Goal: Task Accomplishment & Management: Manage account settings

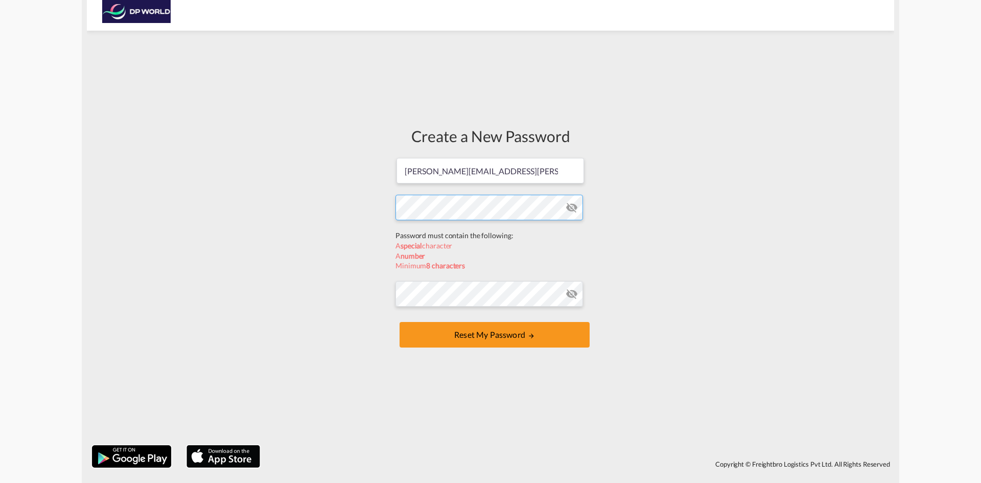
click at [465, 228] on form "[PERSON_NAME][EMAIL_ADDRESS][PERSON_NAME][DOMAIN_NAME] Password must contain th…" at bounding box center [490, 253] width 190 height 193
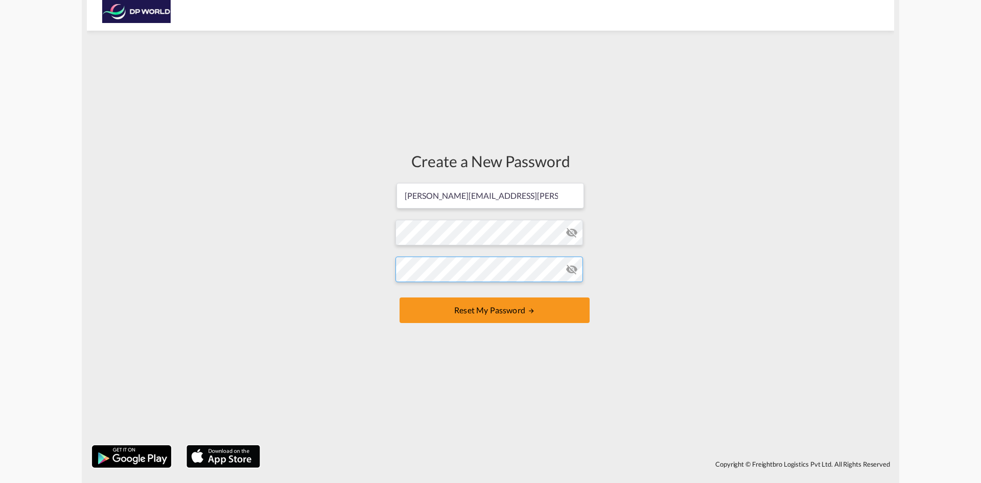
click at [481, 299] on form "[PERSON_NAME][EMAIL_ADDRESS][PERSON_NAME][DOMAIN_NAME] Password must contain th…" at bounding box center [490, 254] width 190 height 144
click at [519, 309] on button "Reset my password" at bounding box center [495, 310] width 190 height 26
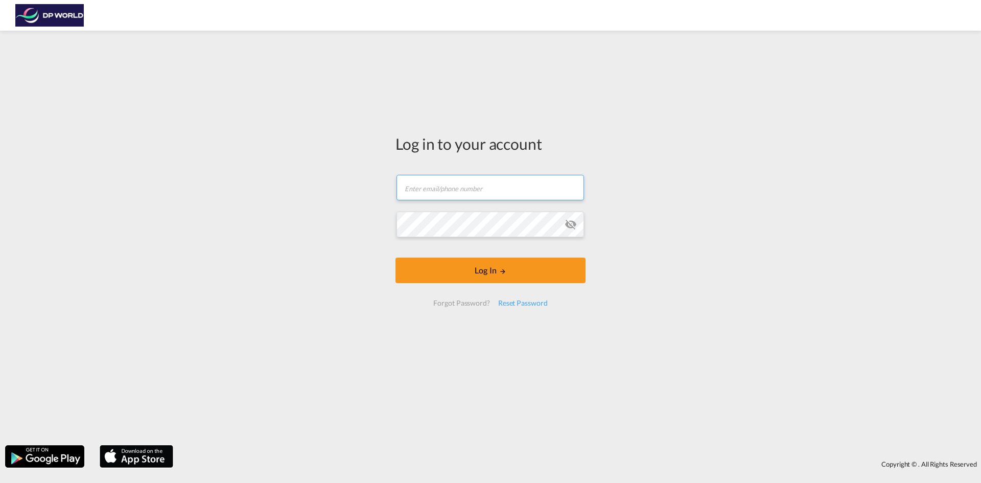
type input "[PERSON_NAME][EMAIL_ADDRESS][PERSON_NAME][DOMAIN_NAME]"
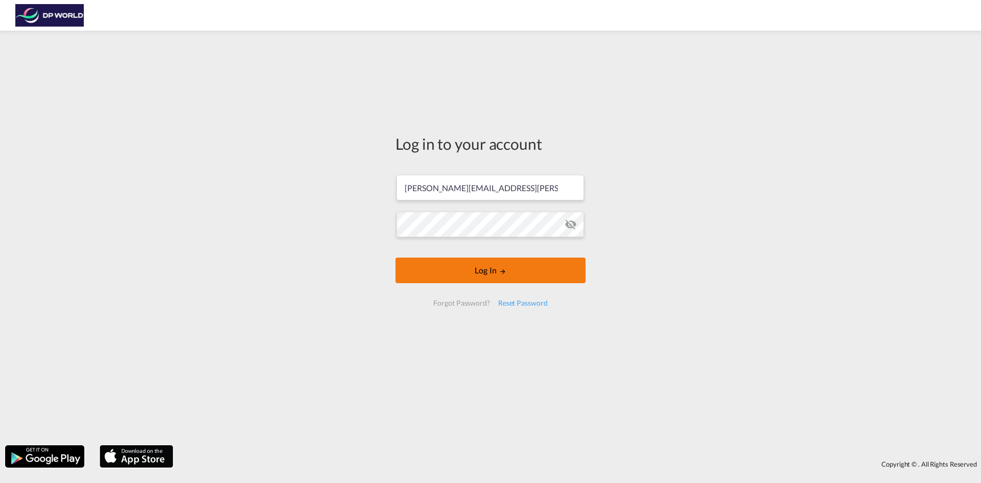
click at [475, 269] on form "[PERSON_NAME][EMAIL_ADDRESS][PERSON_NAME][DOMAIN_NAME] Log In Forgot Password? …" at bounding box center [490, 241] width 190 height 152
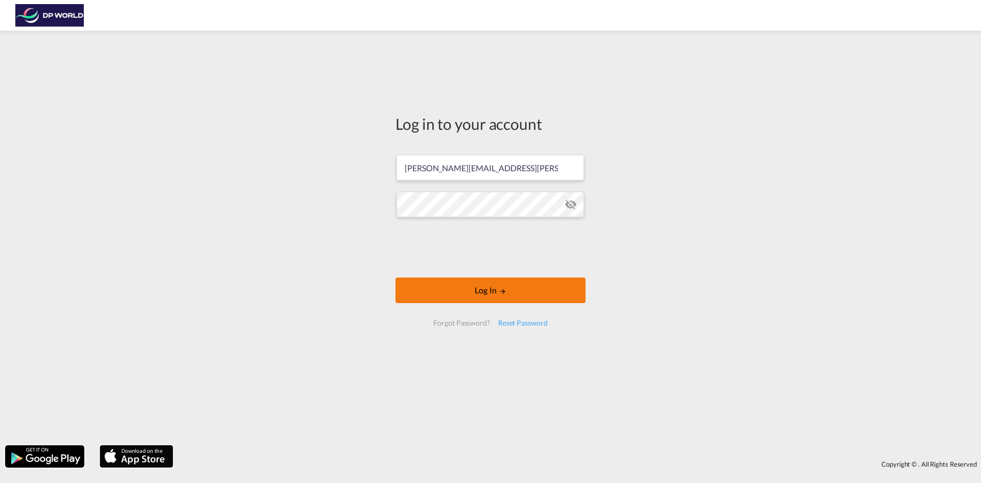
click at [485, 288] on button "Log In" at bounding box center [490, 290] width 190 height 26
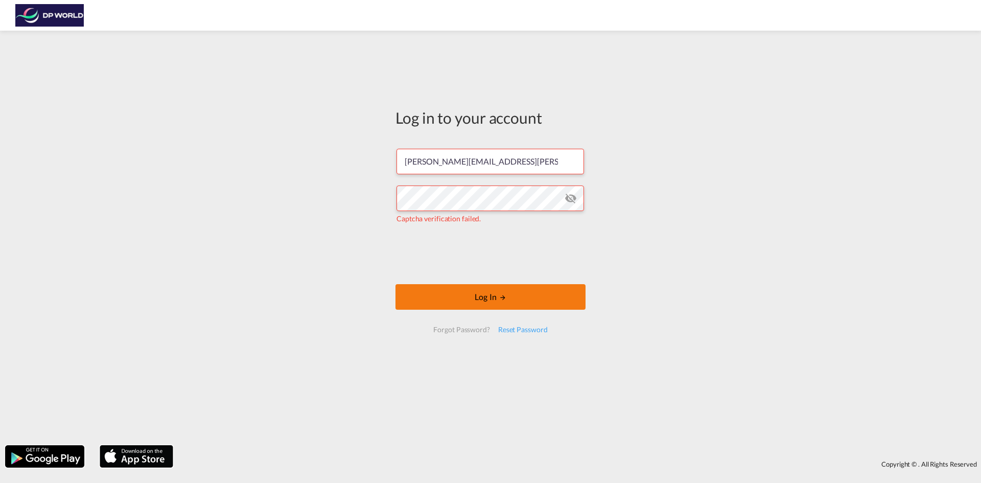
click at [488, 292] on button "Log In" at bounding box center [490, 297] width 190 height 26
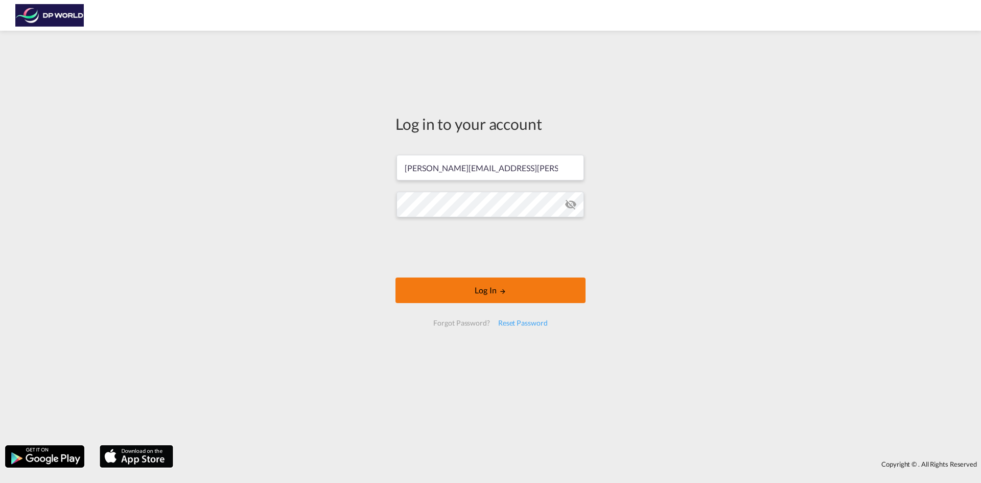
click at [489, 289] on button "Log In" at bounding box center [490, 290] width 190 height 26
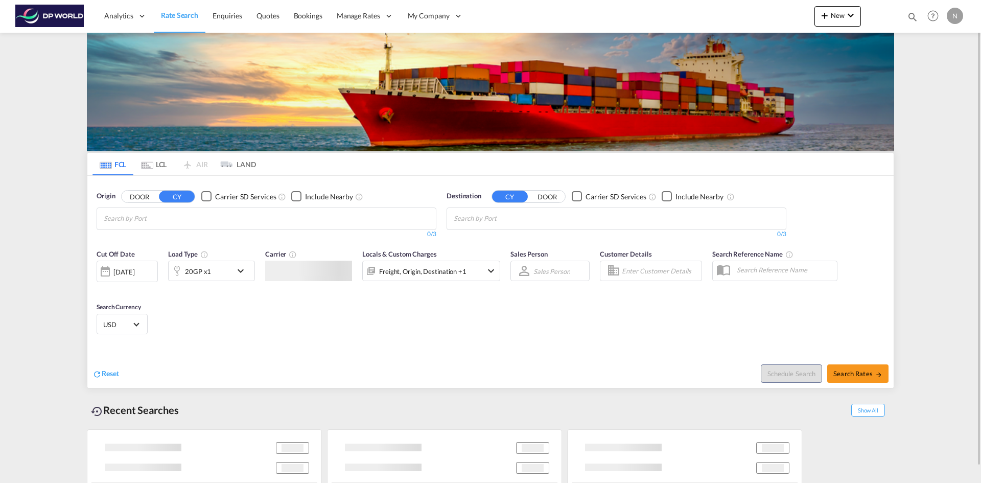
click at [440, 97] on img at bounding box center [490, 92] width 807 height 119
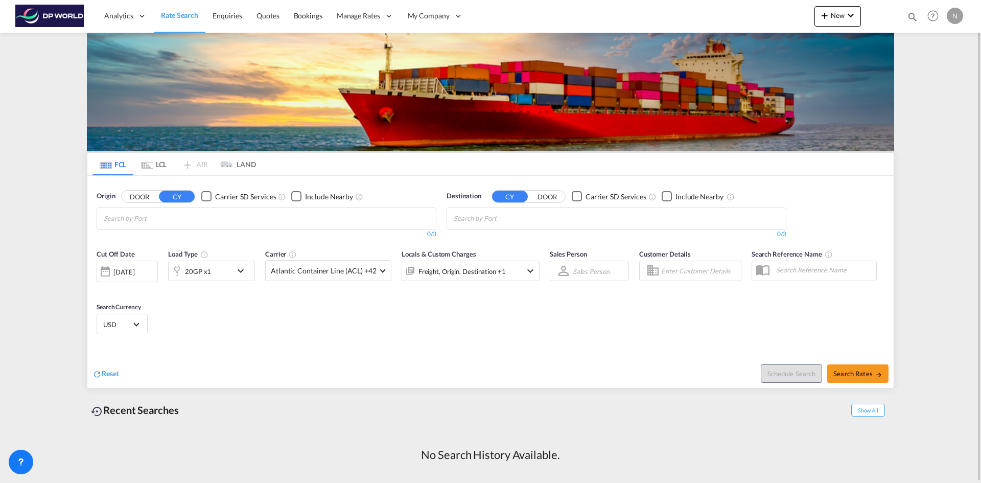
click at [935, 112] on md-content "Analytics Reports Dashboard Rate Search Enquiries Quotes Bookings" at bounding box center [490, 241] width 981 height 483
click at [935, 79] on md-content "Analytics Reports Dashboard Rate Search Enquiries Quotes Bookings" at bounding box center [490, 241] width 981 height 483
